Goal: Task Accomplishment & Management: Use online tool/utility

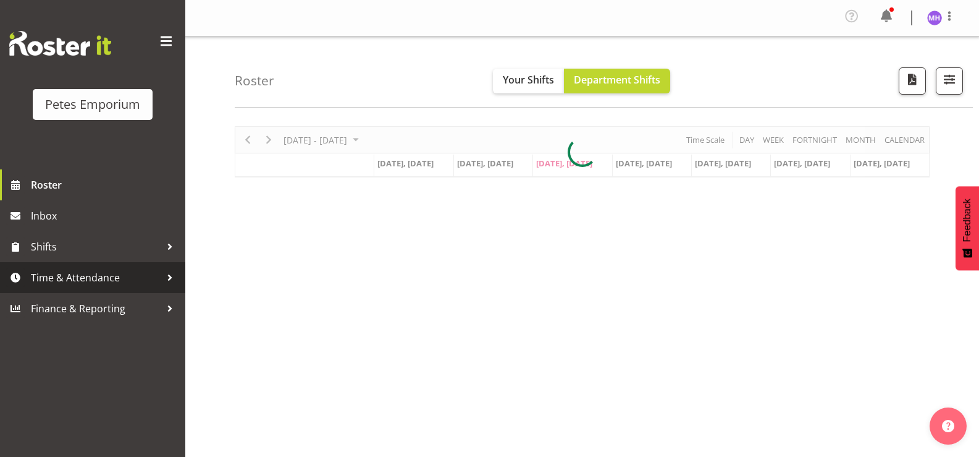
click at [62, 282] on span "Time & Attendance" at bounding box center [96, 277] width 130 height 19
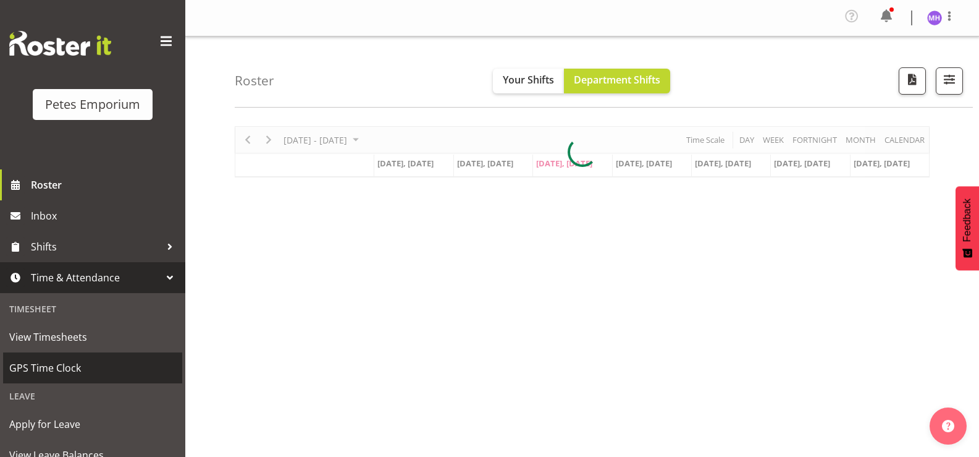
click at [65, 363] on span "GPS Time Clock" at bounding box center [92, 367] width 167 height 19
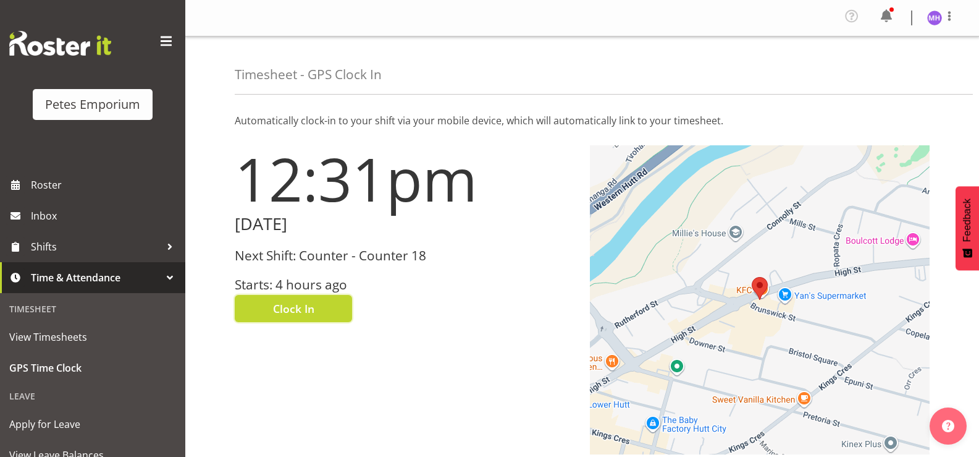
drag, startPoint x: 319, startPoint y: 321, endPoint x: 340, endPoint y: 314, distance: 22.9
click at [320, 321] on button "Clock In" at bounding box center [293, 308] width 117 height 27
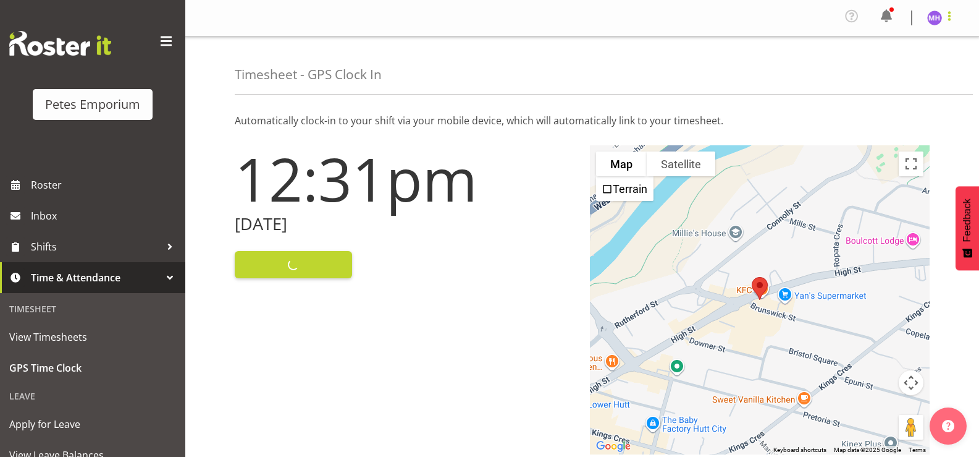
click at [950, 17] on span at bounding box center [949, 16] width 15 height 15
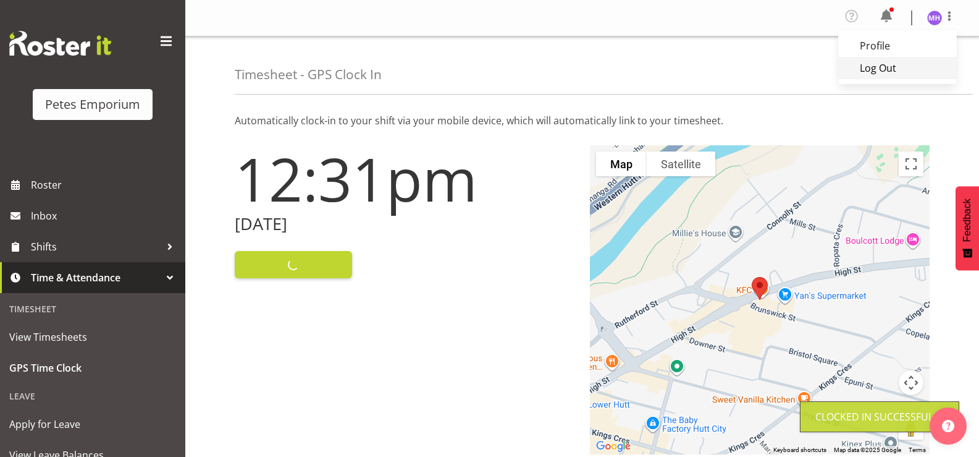
click at [898, 65] on link "Log Out" at bounding box center [897, 68] width 119 height 22
